Goal: Use online tool/utility: Utilize a website feature to perform a specific function

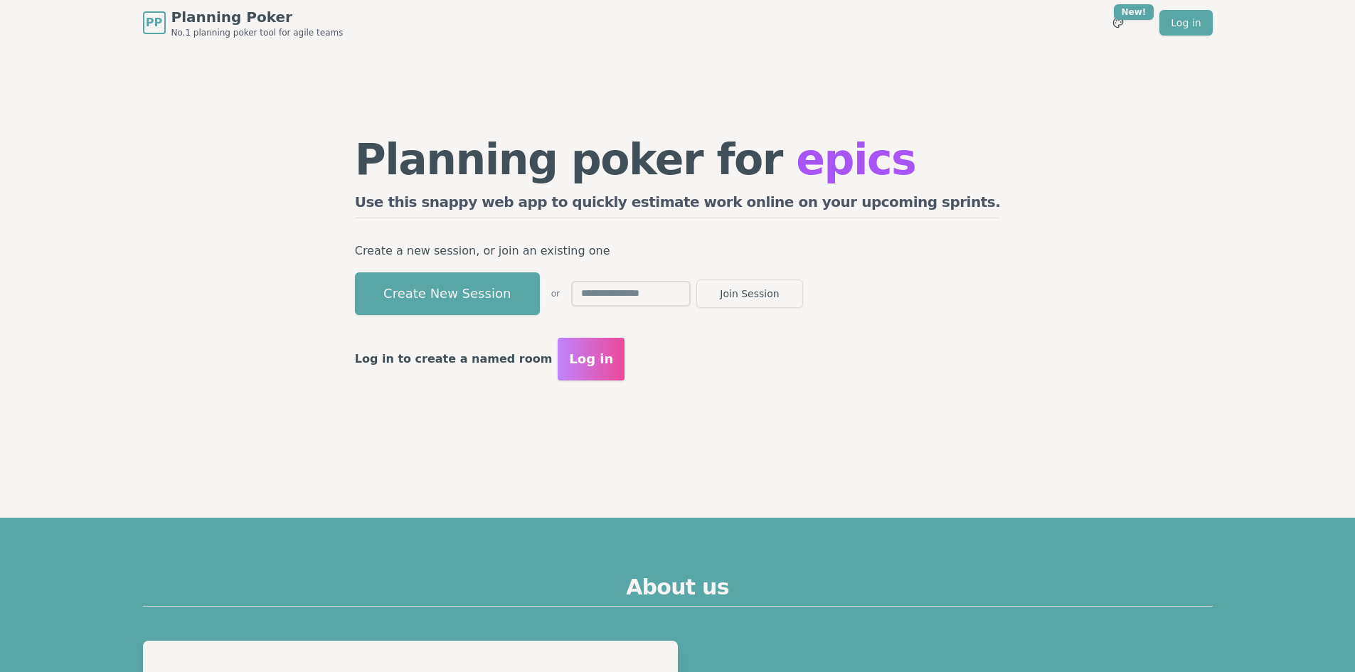
click at [540, 303] on button "Create New Session" at bounding box center [447, 293] width 185 height 43
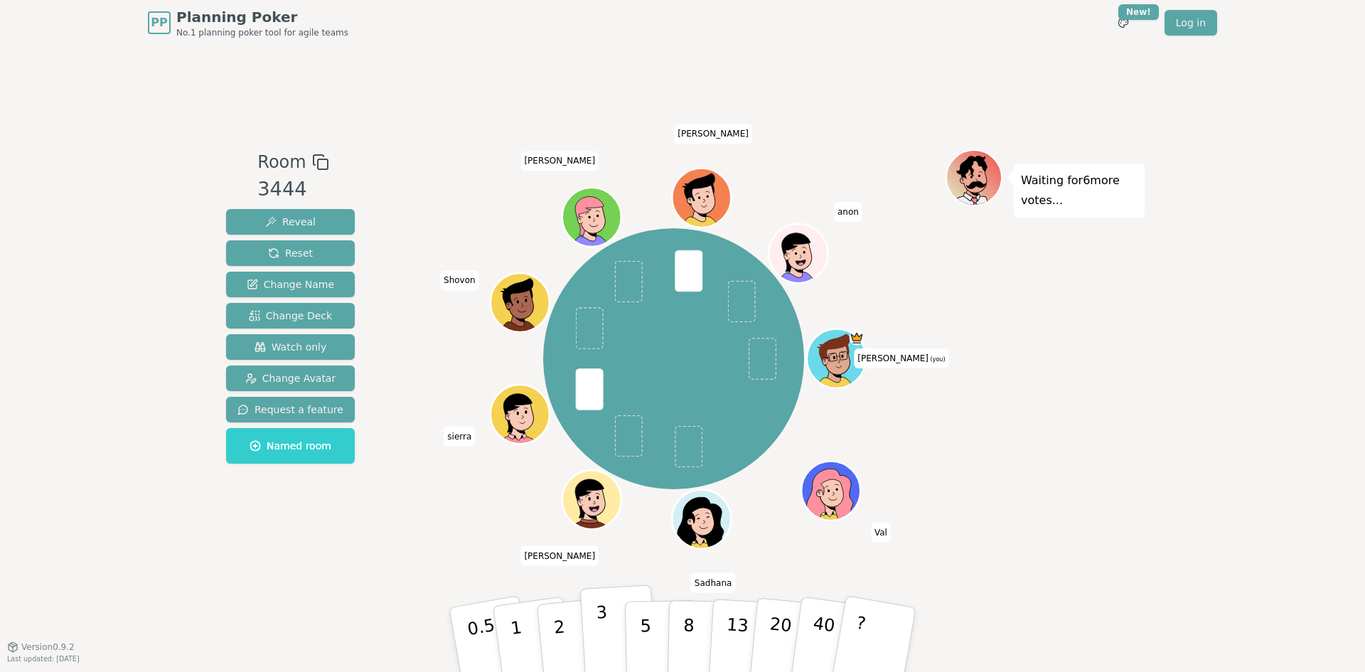
click at [612, 628] on button "3" at bounding box center [619, 640] width 78 height 111
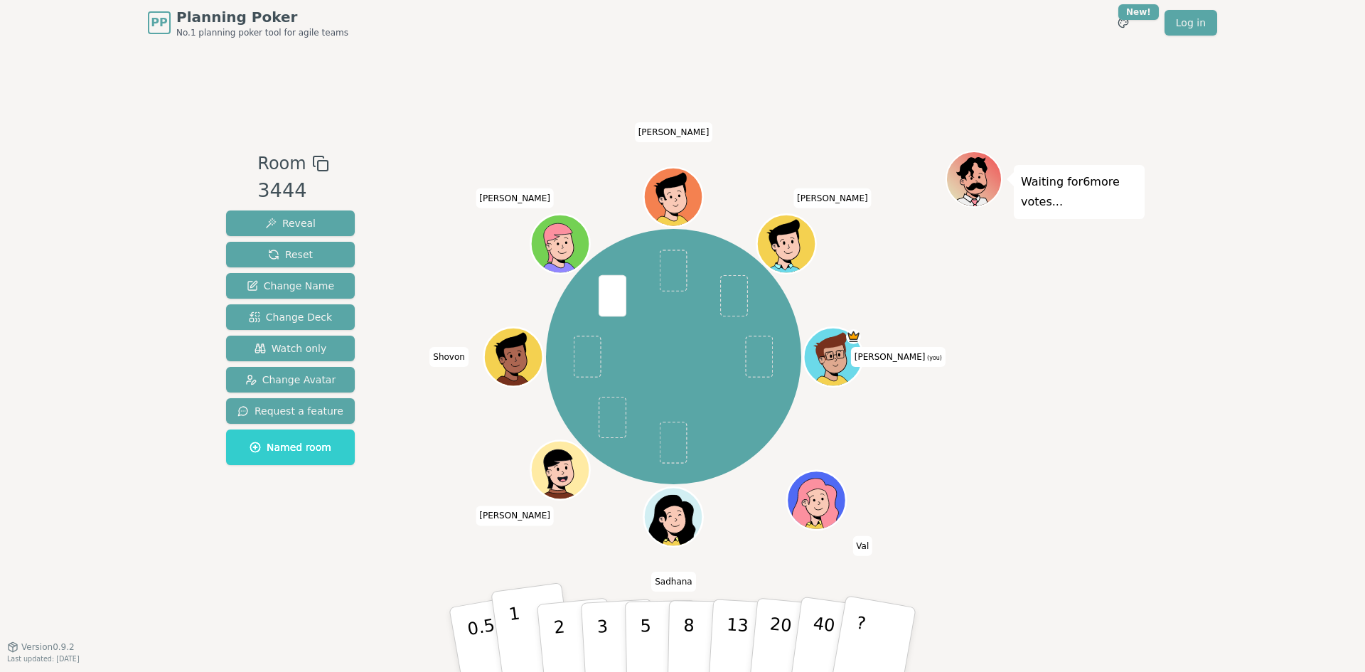
click at [511, 636] on button "1" at bounding box center [533, 639] width 85 height 115
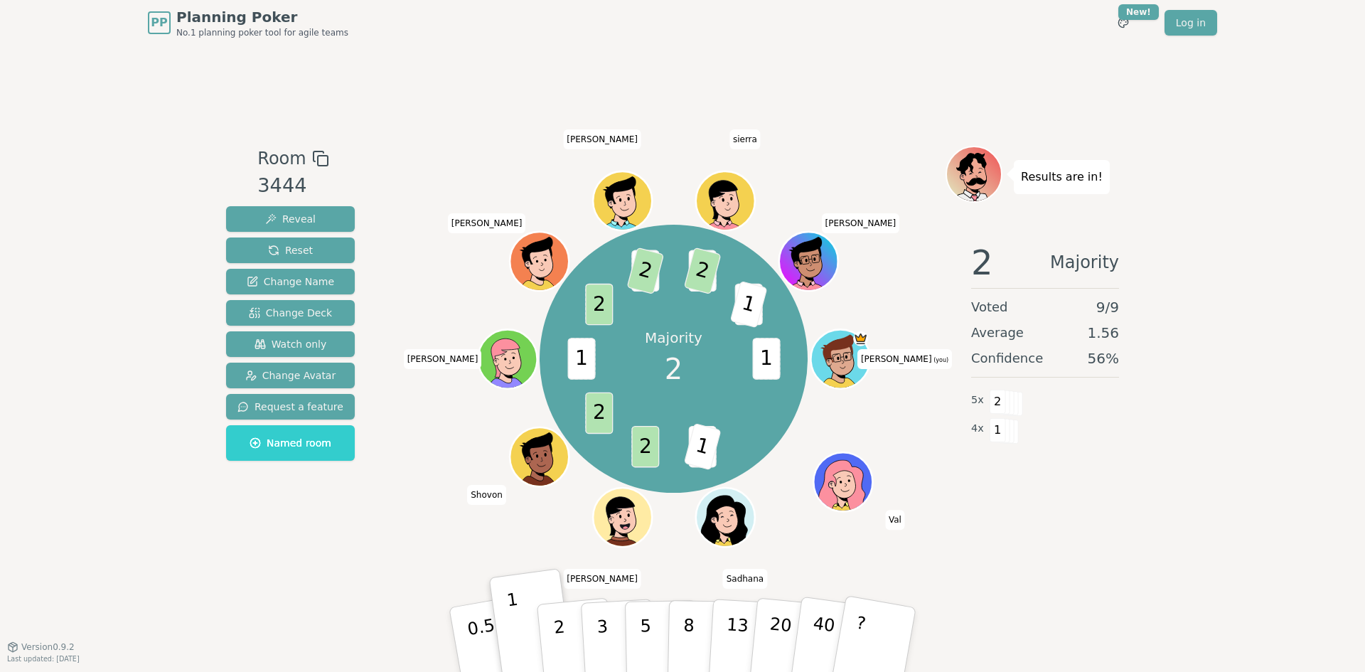
click at [383, 512] on div "Room 3444 Reveal Reset Change Name Change Deck Watch only Change Avatar Request…" at bounding box center [682, 346] width 925 height 400
click at [326, 248] on button "Reset" at bounding box center [290, 251] width 129 height 26
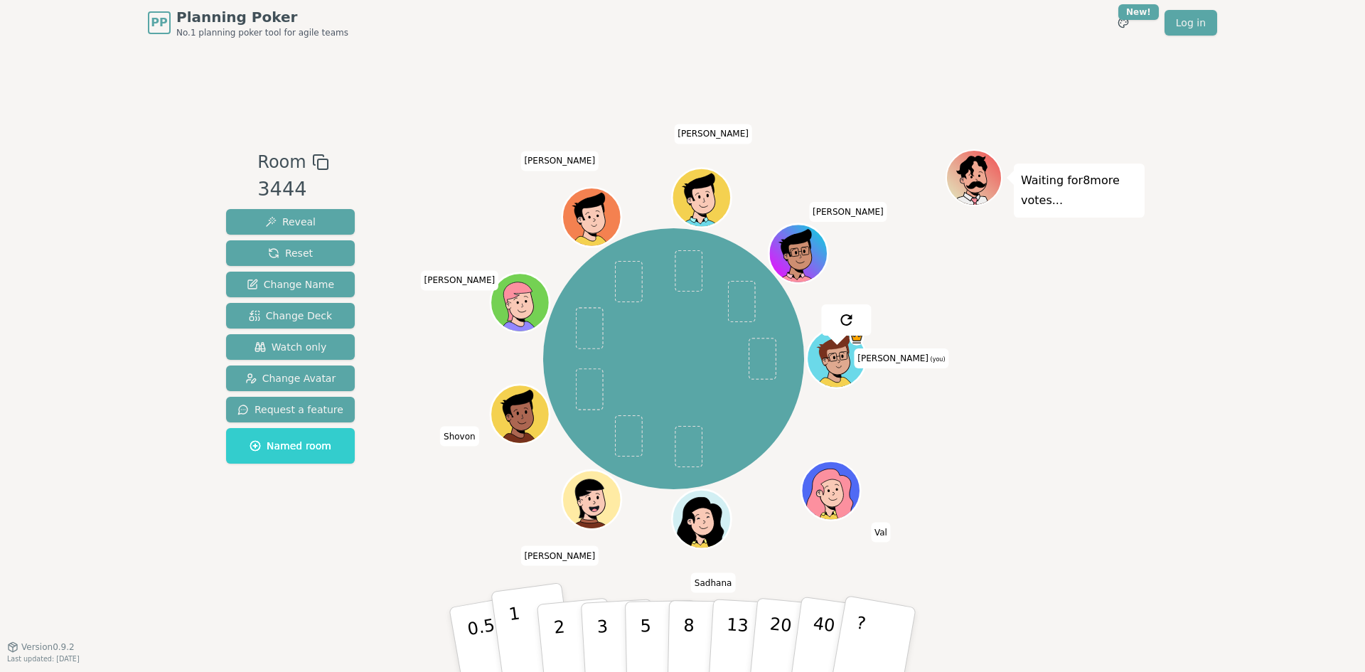
click at [533, 625] on button "1" at bounding box center [533, 639] width 85 height 115
click at [570, 623] on button "2" at bounding box center [576, 640] width 81 height 113
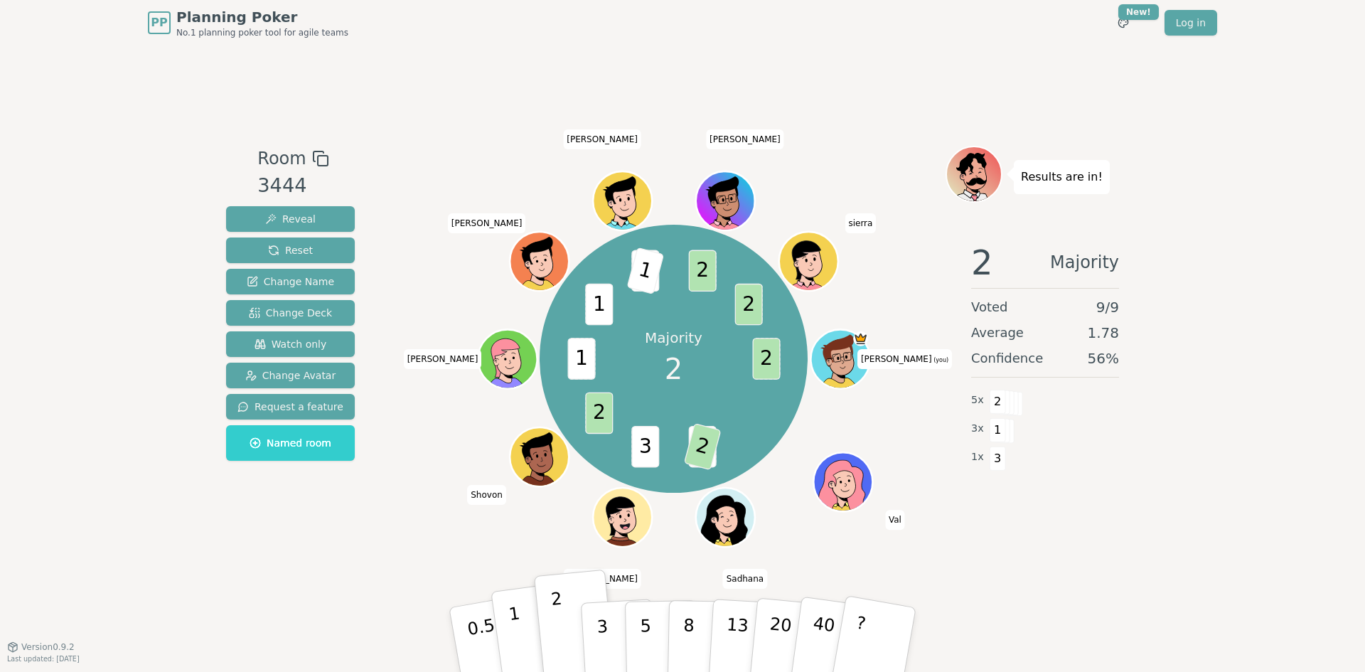
click at [518, 628] on p "1" at bounding box center [518, 642] width 21 height 78
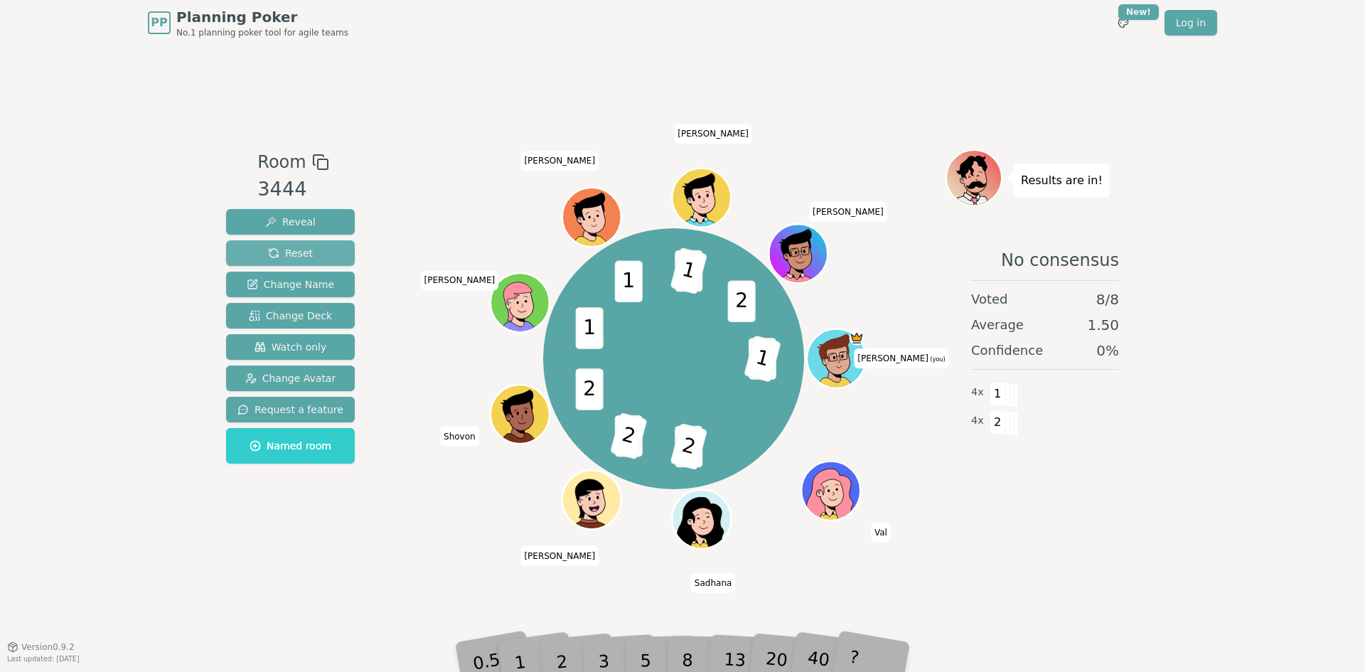
click at [307, 246] on button "Reset" at bounding box center [290, 253] width 129 height 26
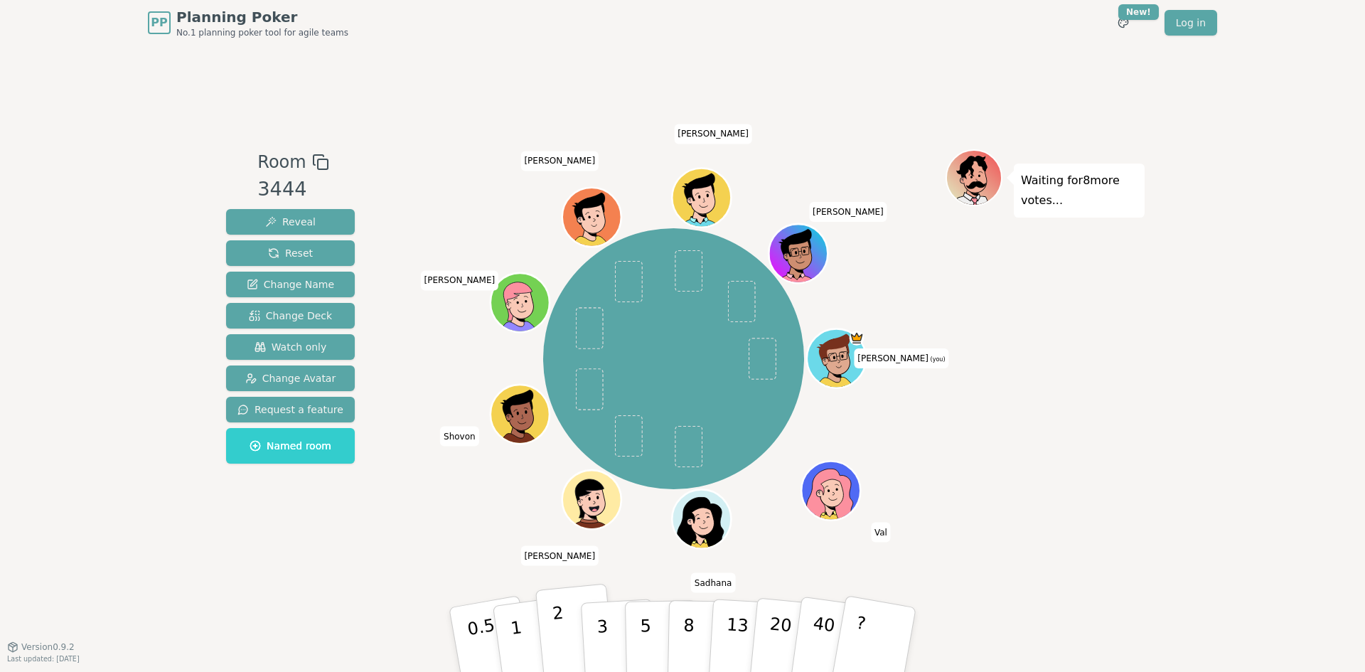
click at [563, 612] on button "2" at bounding box center [576, 640] width 81 height 113
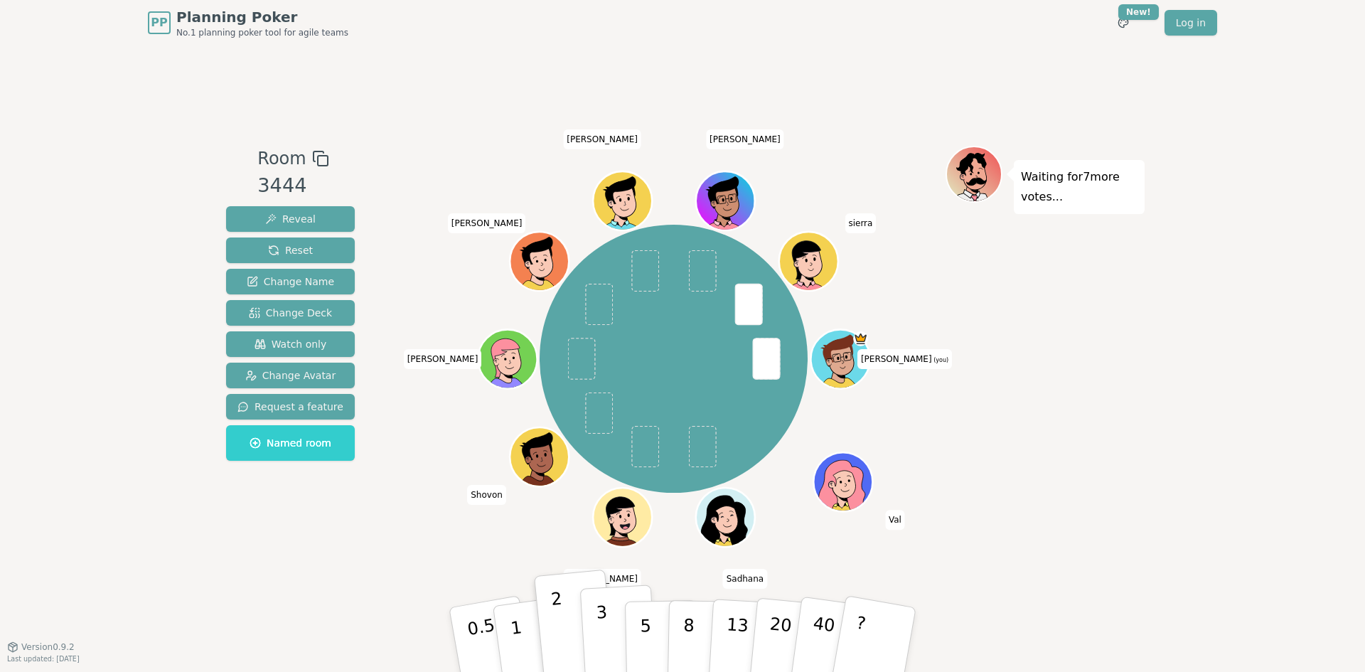
click at [600, 619] on p "3" at bounding box center [604, 641] width 16 height 78
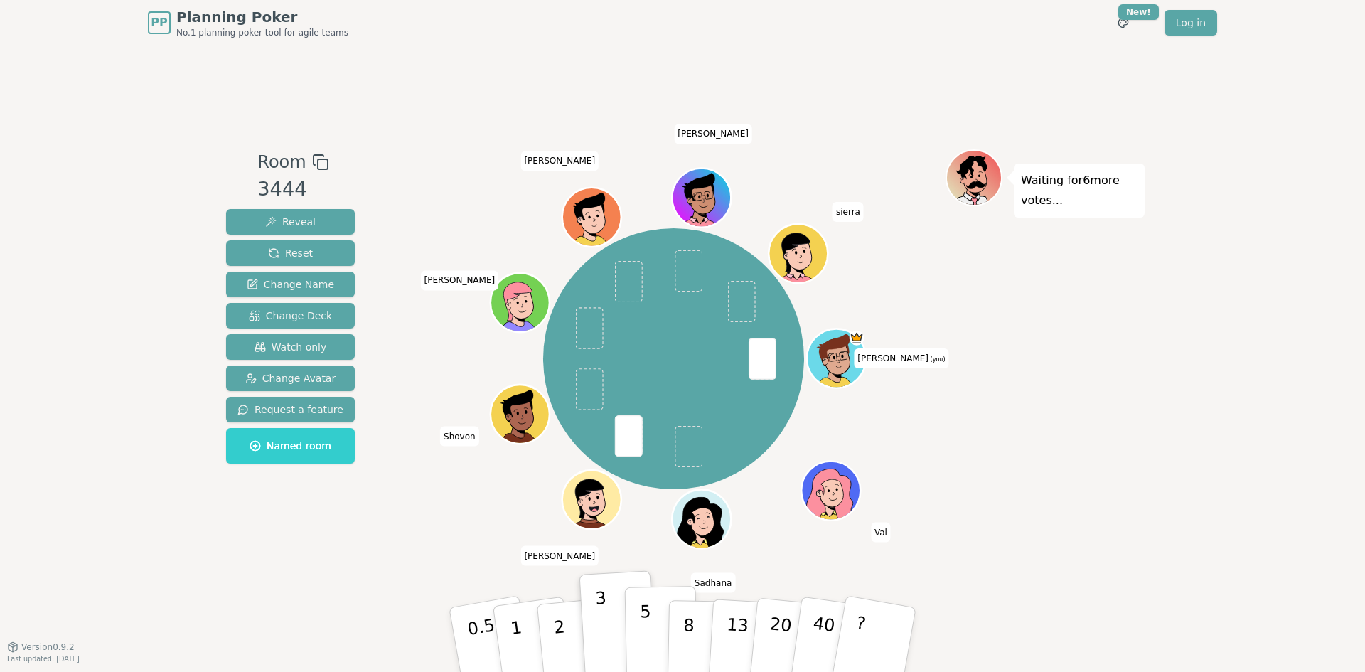
click at [648, 630] on p "5" at bounding box center [646, 640] width 12 height 77
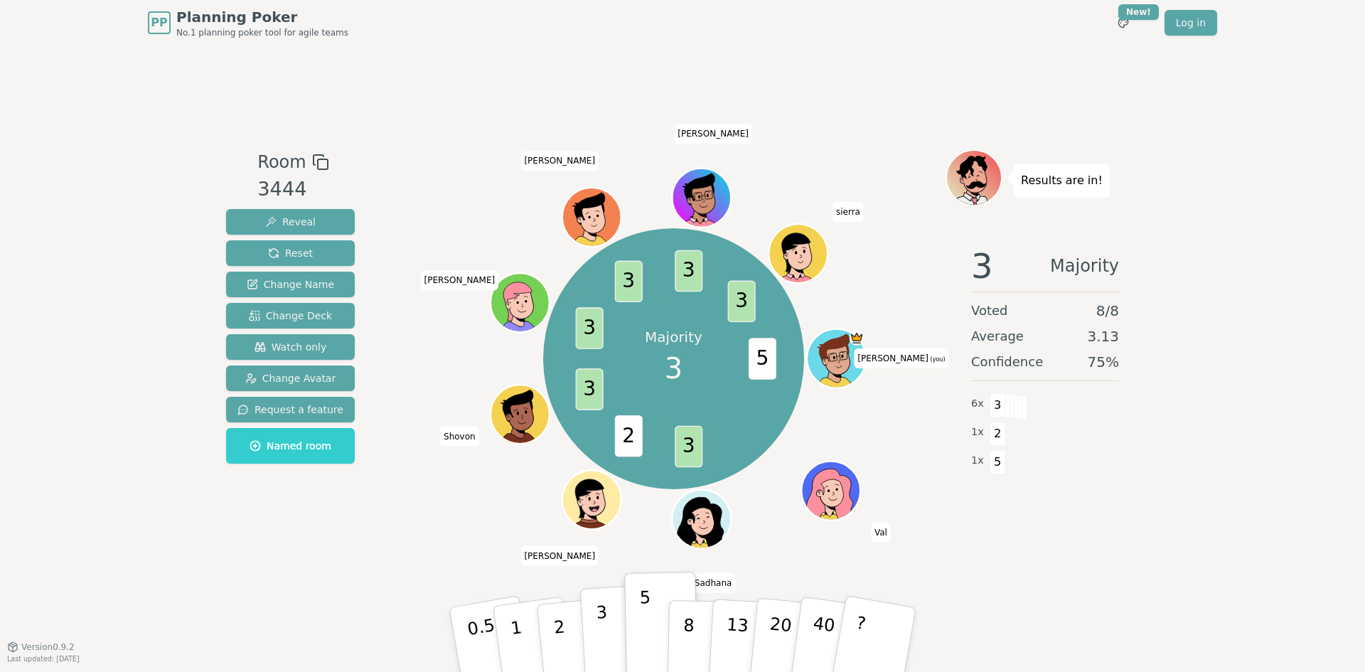
click at [602, 627] on p "3" at bounding box center [604, 641] width 16 height 78
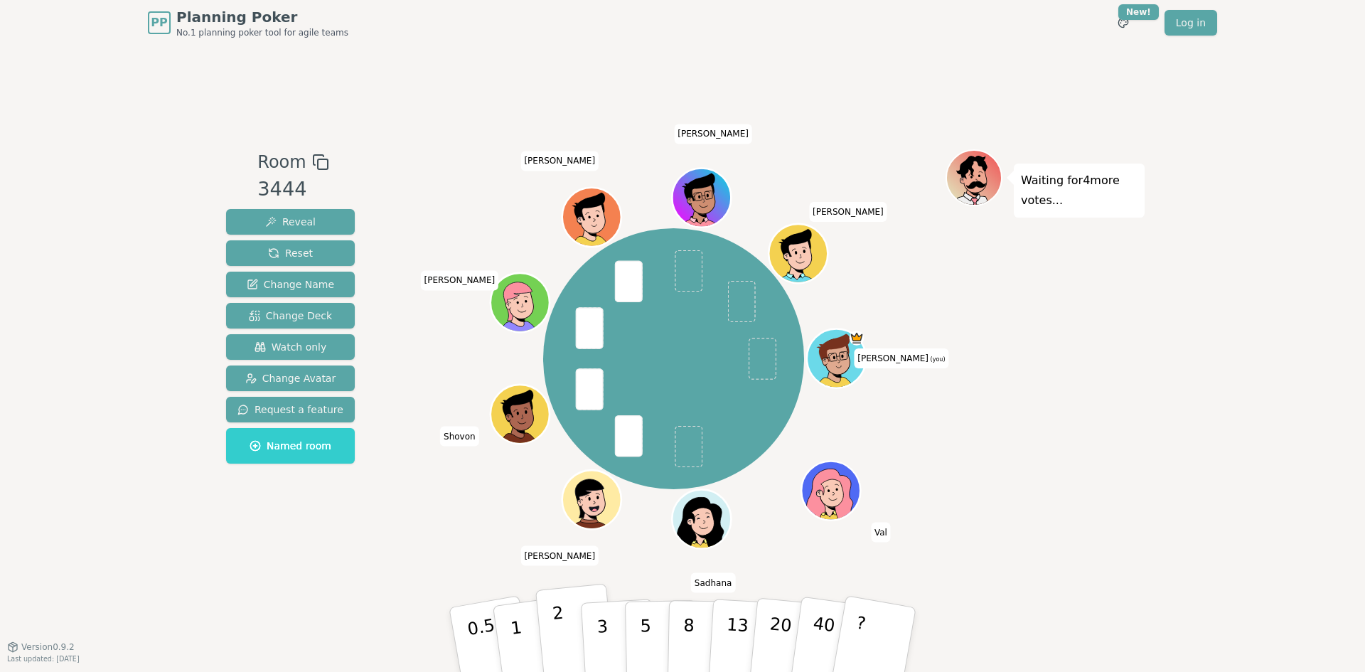
click at [565, 623] on button "2" at bounding box center [576, 640] width 81 height 113
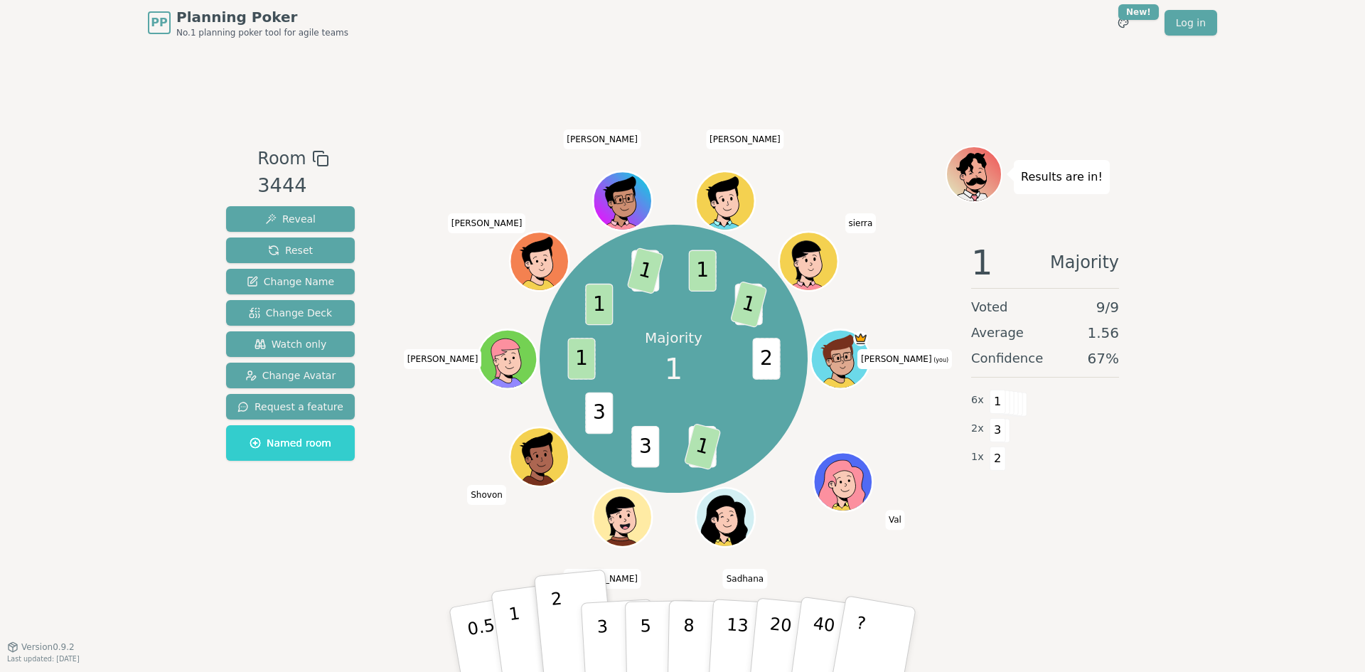
click at [525, 627] on button "1" at bounding box center [533, 639] width 85 height 115
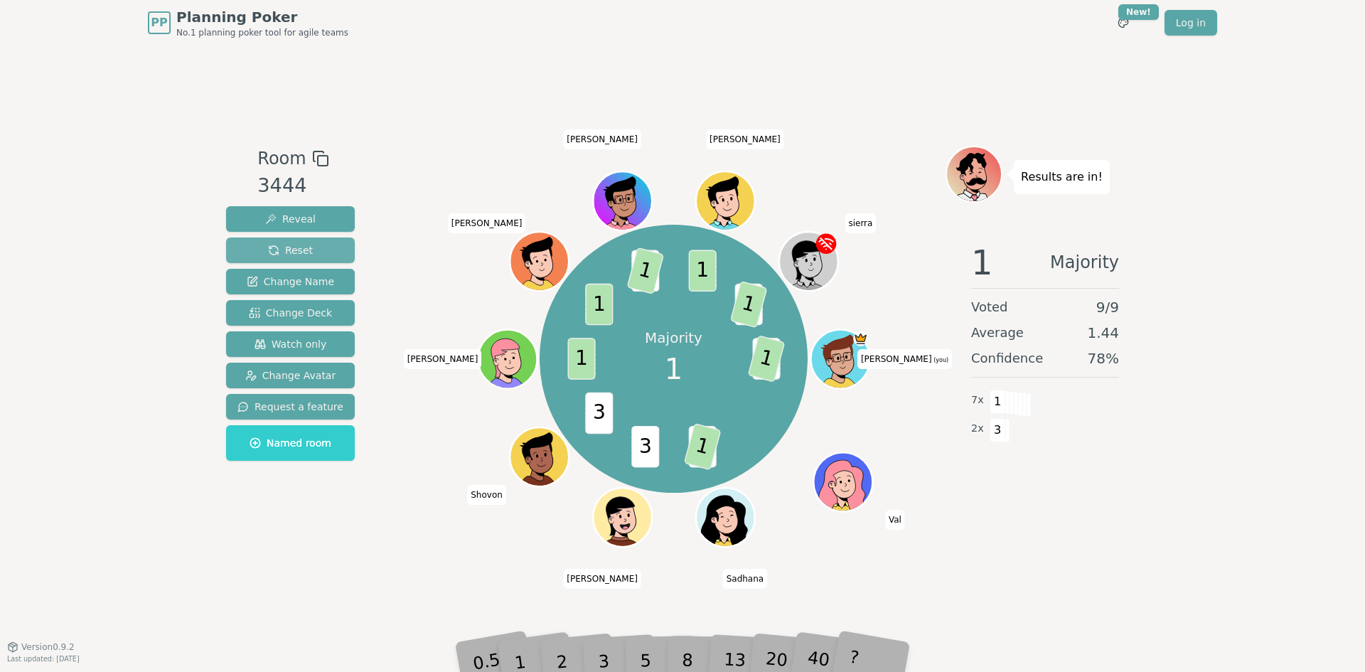
click at [328, 247] on button "Reset" at bounding box center [290, 251] width 129 height 26
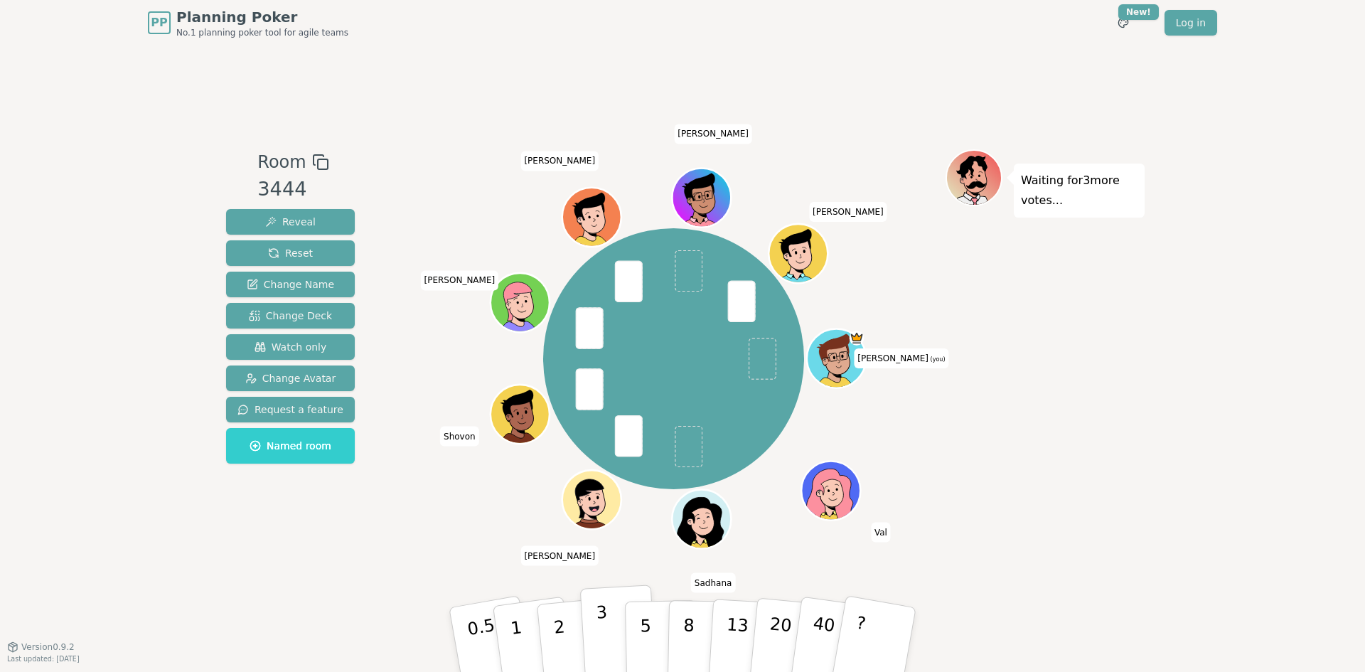
click at [598, 651] on p "3" at bounding box center [604, 641] width 16 height 78
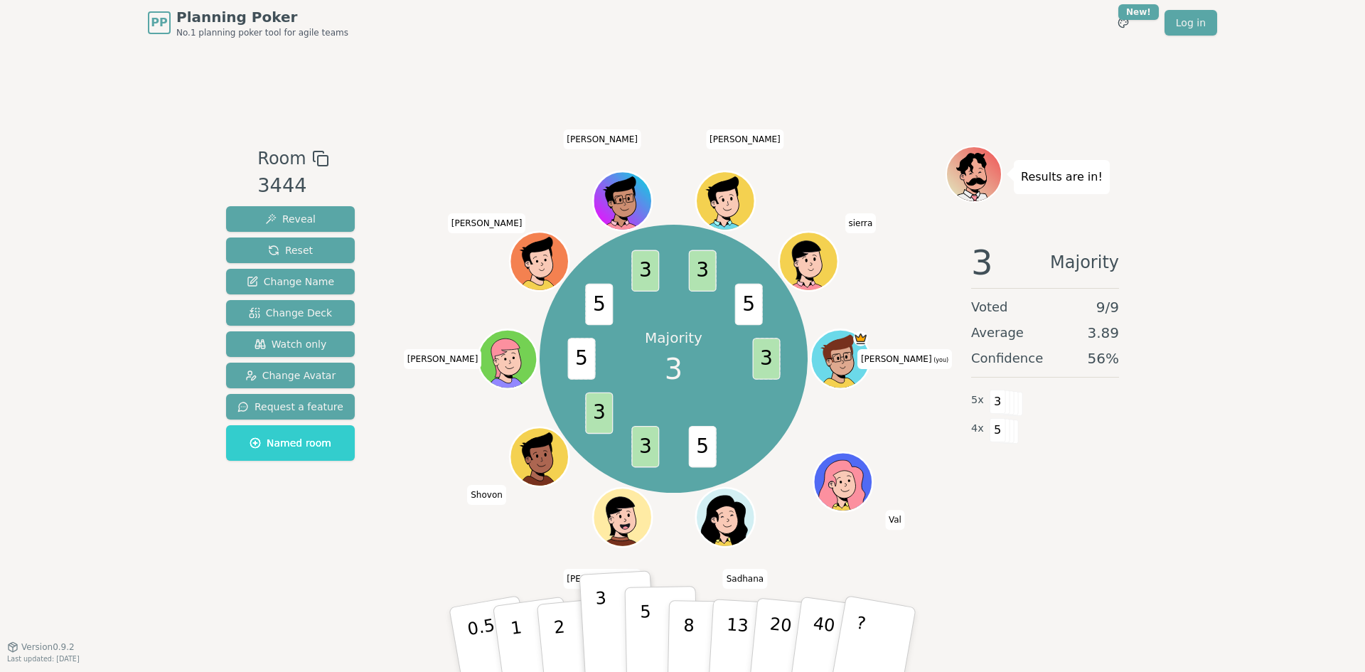
drag, startPoint x: 649, startPoint y: 651, endPoint x: 658, endPoint y: 649, distance: 8.8
click at [649, 654] on p "5" at bounding box center [646, 640] width 12 height 77
